Goal: Transaction & Acquisition: Purchase product/service

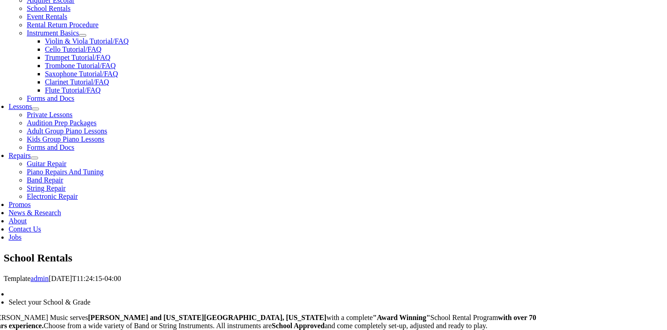
scroll to position [172, 0]
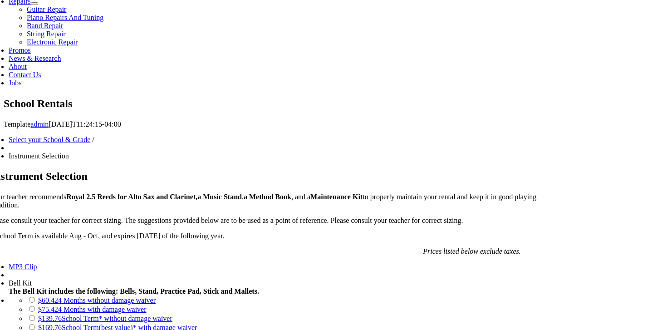
scroll to position [489, 0]
